Goal: Browse casually

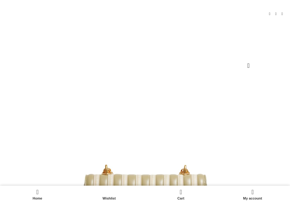
scroll to position [0, 85]
